Goal: Download file/media

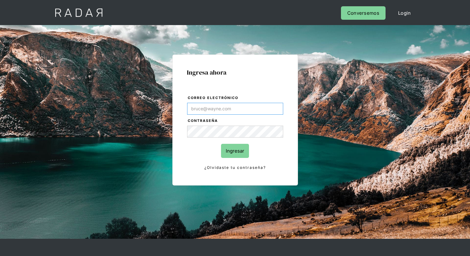
type input "[EMAIL_ADDRESS][PERSON_NAME][DOMAIN_NAME]"
click at [235, 151] on input "Ingresar" at bounding box center [235, 151] width 28 height 14
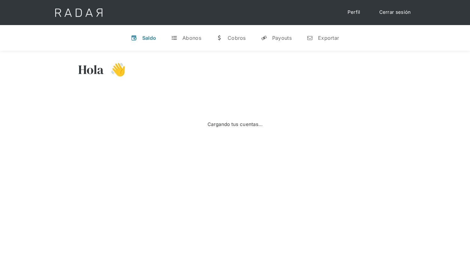
select select "8"
click at [323, 38] on div "Exportar" at bounding box center [328, 38] width 21 height 6
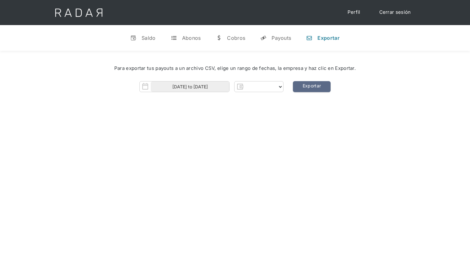
select select "prontopaga"
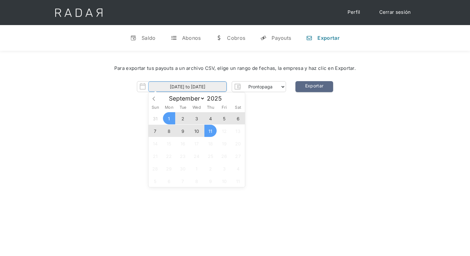
click at [187, 87] on input "[DATE] to [DATE]" at bounding box center [187, 87] width 78 height 10
click at [197, 131] on span "10" at bounding box center [197, 131] width 12 height 12
type input "[DATE]"
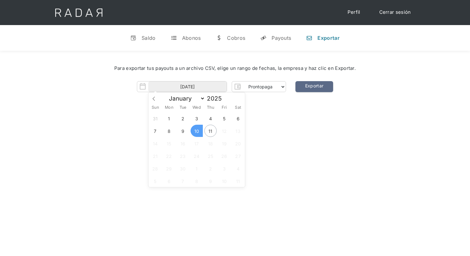
click at [197, 131] on span "10" at bounding box center [197, 131] width 12 height 12
click at [314, 87] on link "Exportar" at bounding box center [314, 86] width 38 height 11
